Goal: Check status: Check status

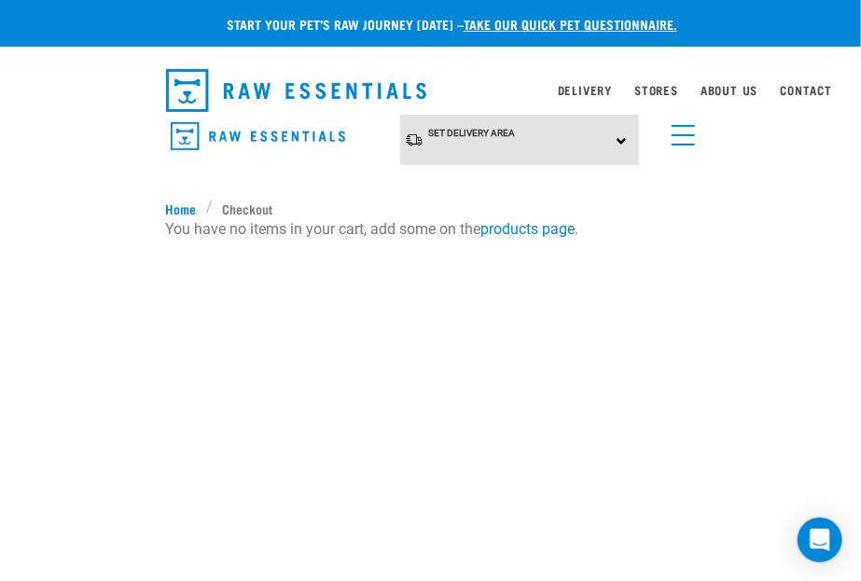
click at [256, 90] on img "dropdown navigation" at bounding box center [296, 90] width 261 height 43
click at [699, 139] on div "Set Delivery Area North Island South Island Dog Shop All Dog Mixes & Minces" at bounding box center [431, 140] width 560 height 51
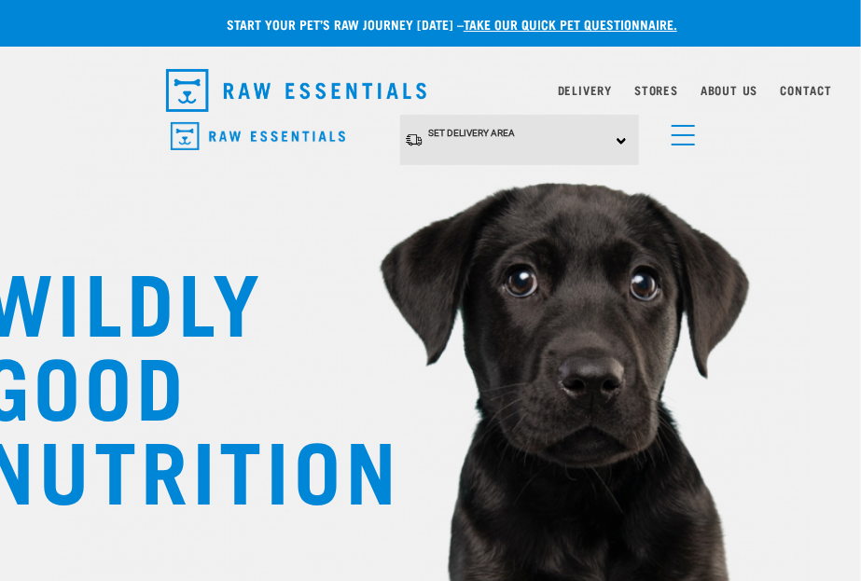
click at [693, 141] on link "menu" at bounding box center [679, 131] width 34 height 34
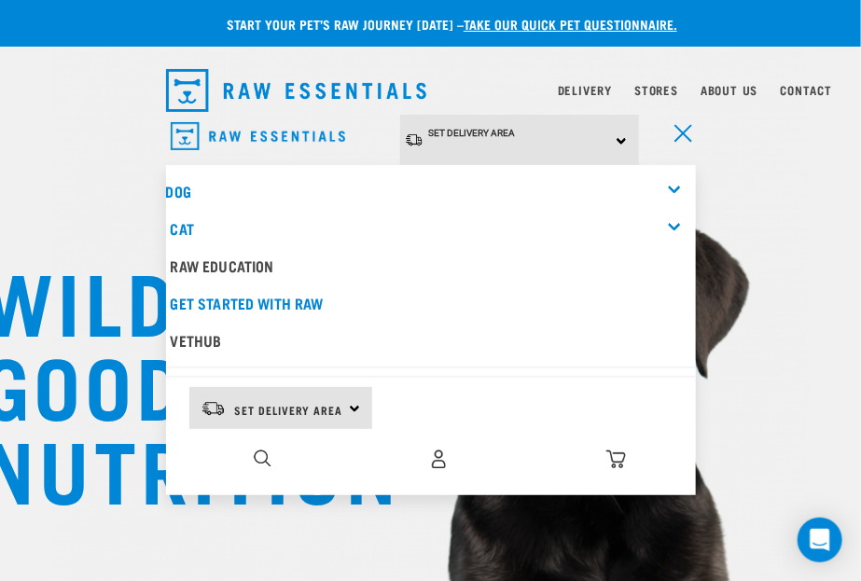
click at [433, 453] on img "dropdown navigation" at bounding box center [439, 459] width 20 height 20
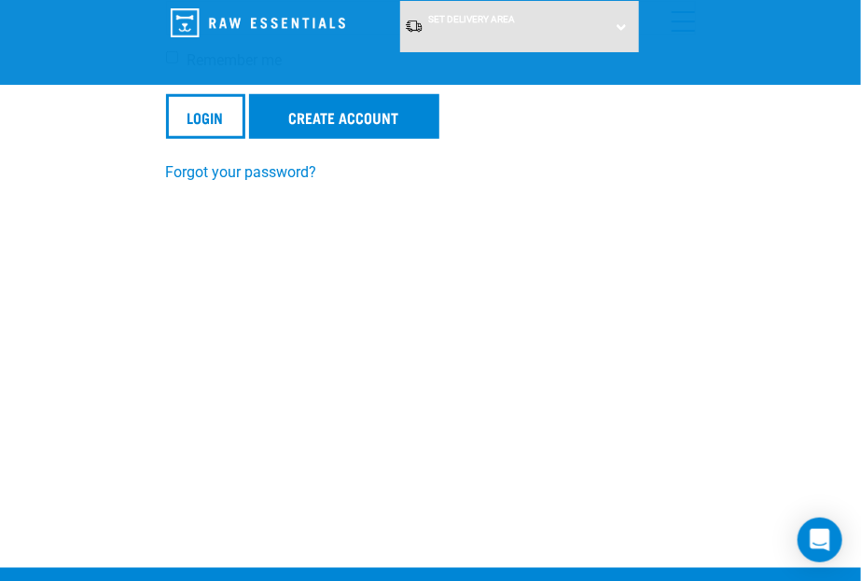
scroll to position [373, 0]
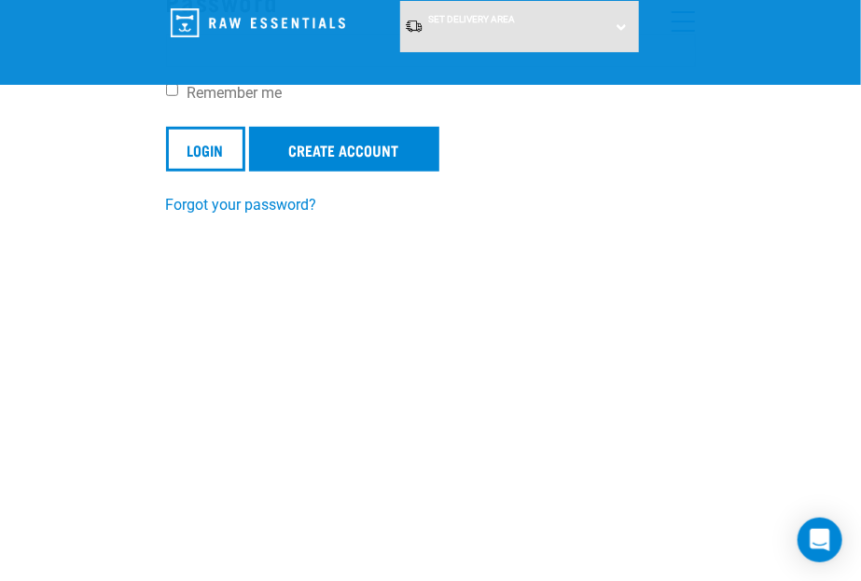
type input "laylasyou@gmail.com"
click at [214, 154] on input "Login" at bounding box center [205, 149] width 79 height 45
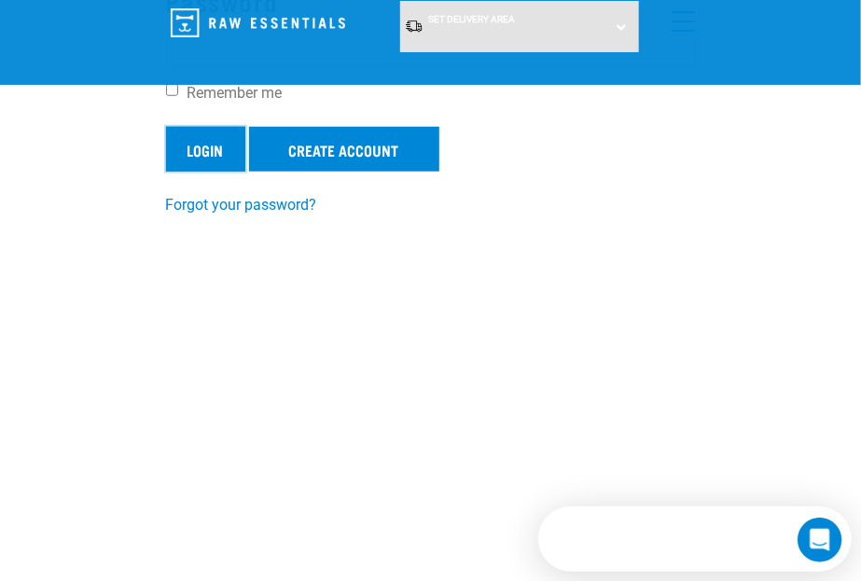
scroll to position [0, 0]
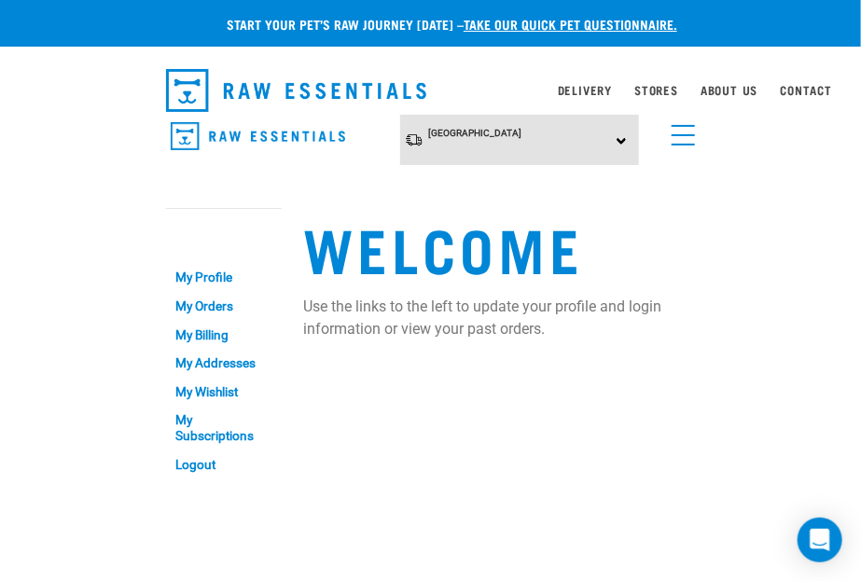
click at [224, 308] on link "My Orders" at bounding box center [224, 306] width 116 height 29
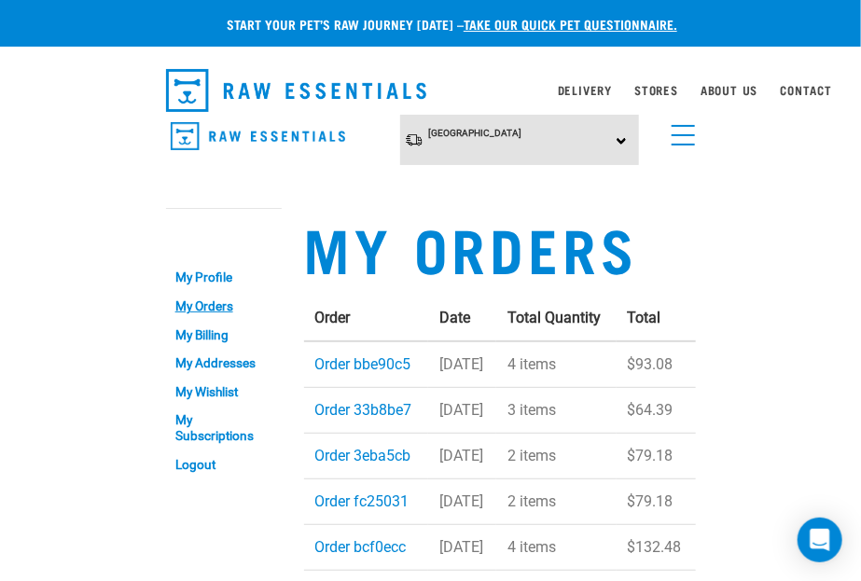
click at [330, 373] on link "Order bbe90c5" at bounding box center [363, 364] width 96 height 18
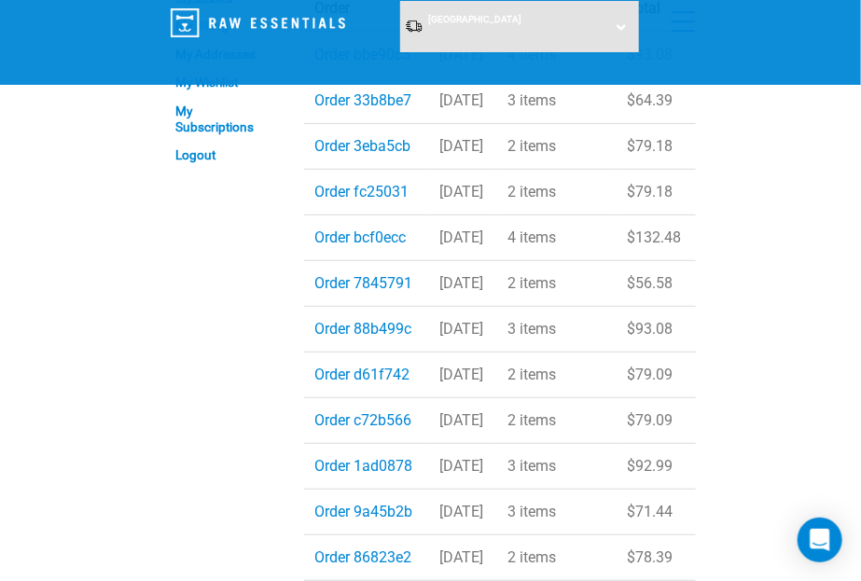
scroll to position [187, 0]
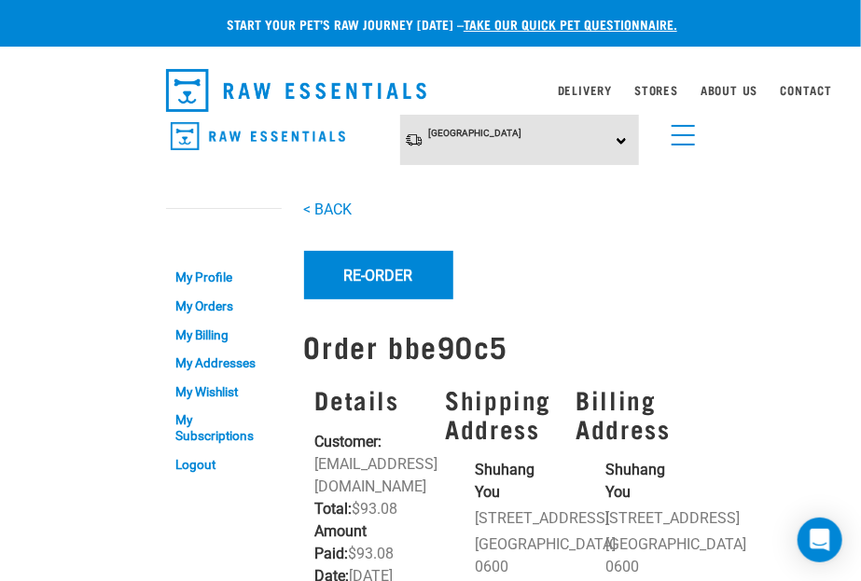
click at [254, 103] on img "dropdown navigation" at bounding box center [296, 90] width 261 height 43
